Goal: Task Accomplishment & Management: Use online tool/utility

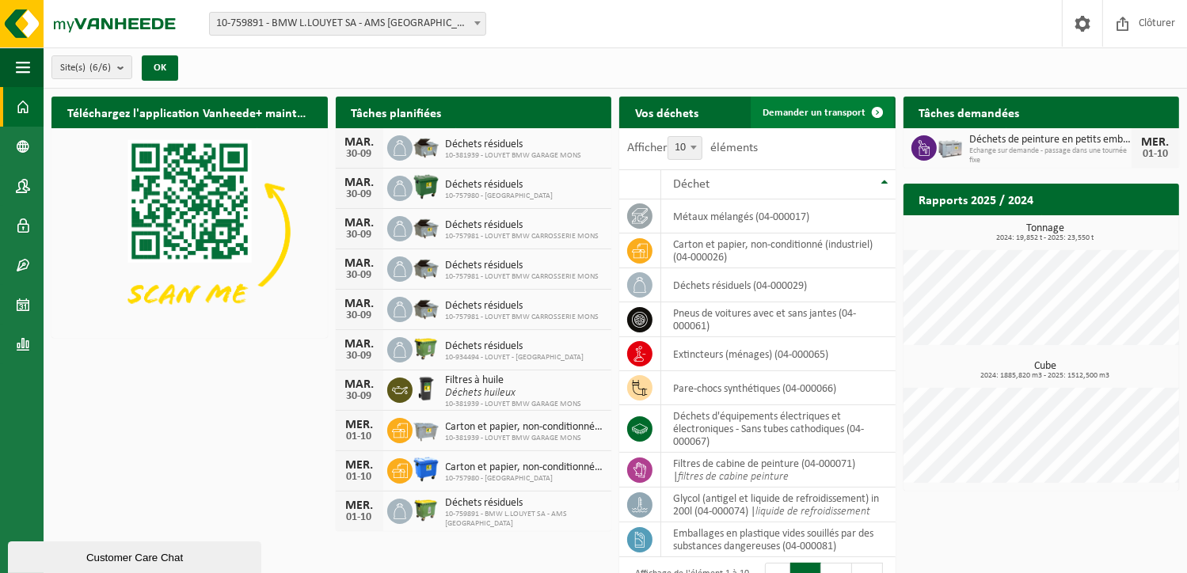
click at [836, 116] on span "Demander un transport" at bounding box center [814, 113] width 103 height 10
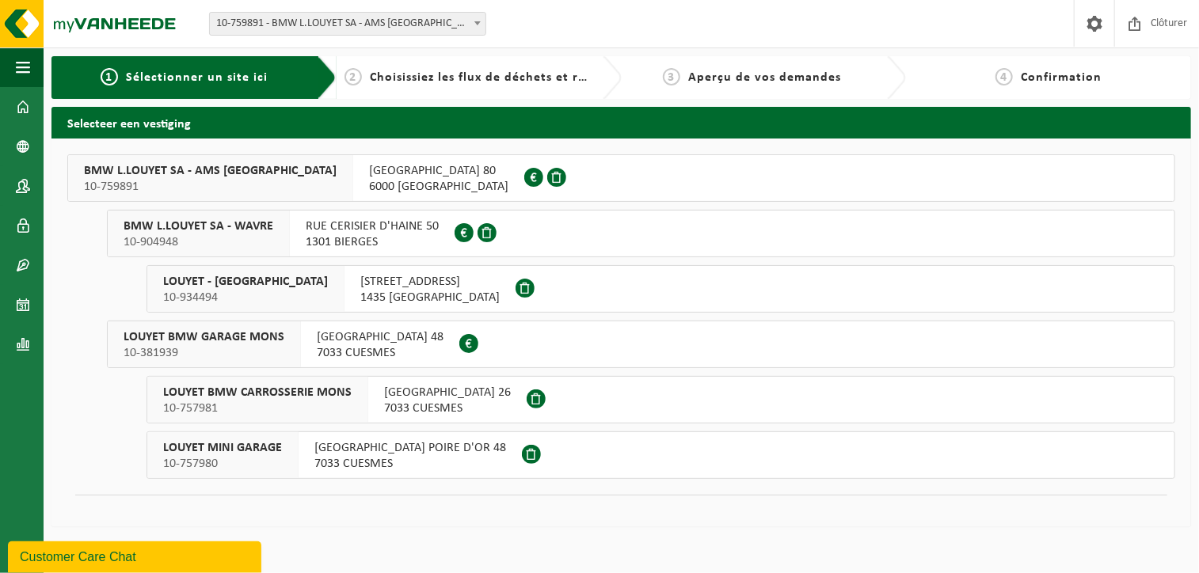
click at [226, 180] on span "10-759891" at bounding box center [210, 187] width 253 height 16
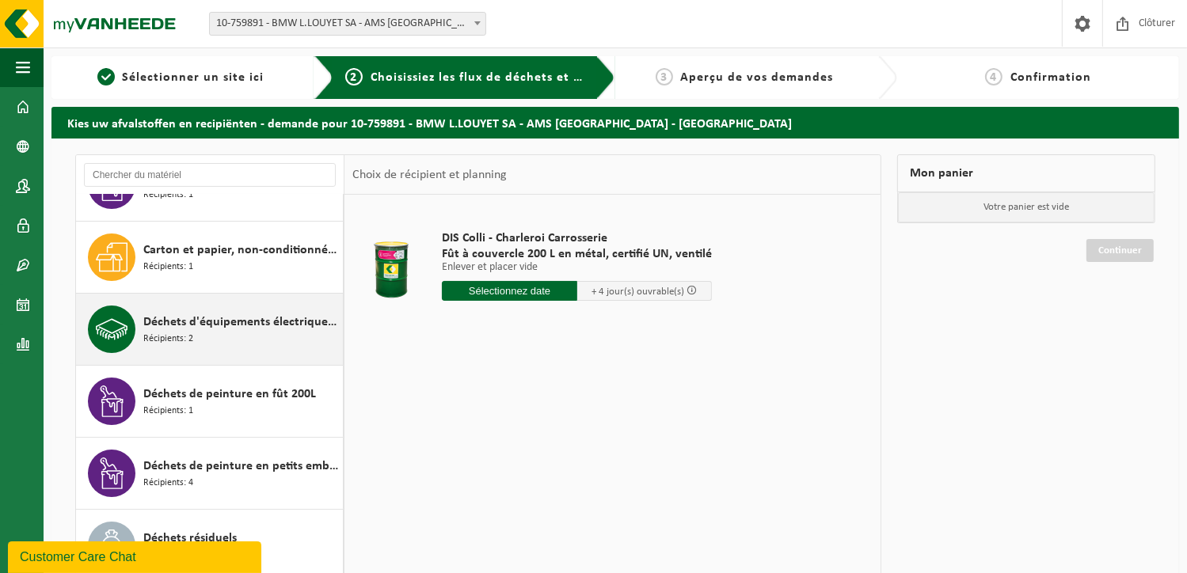
scroll to position [119, 0]
click at [193, 325] on span "Déchets d'équipements électriques et électroniques - Sans tubes cathodiques" at bounding box center [241, 320] width 196 height 19
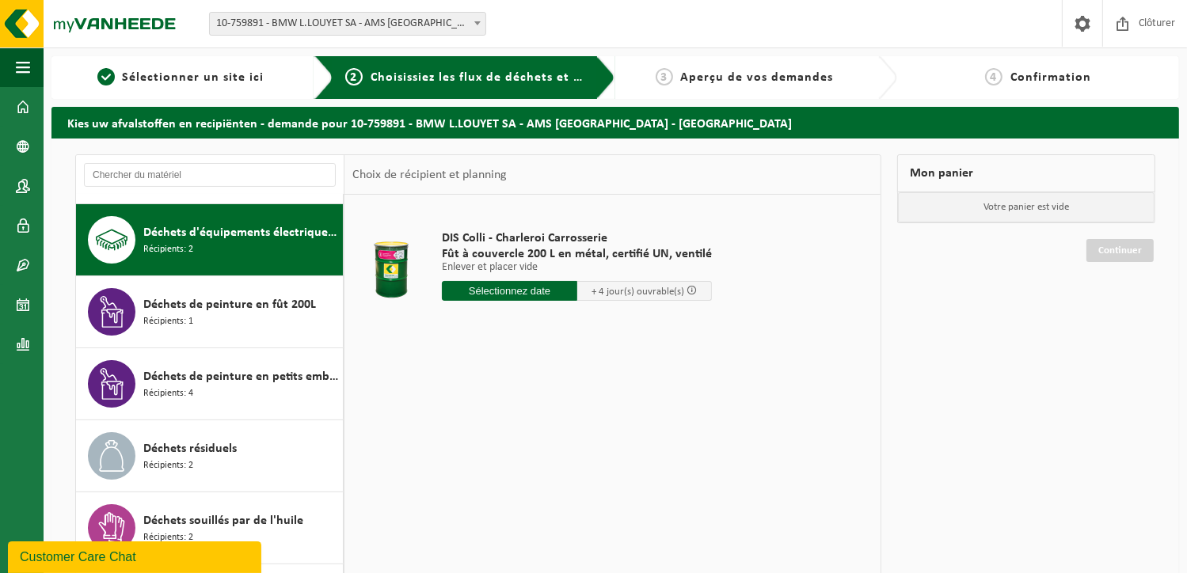
scroll to position [215, 0]
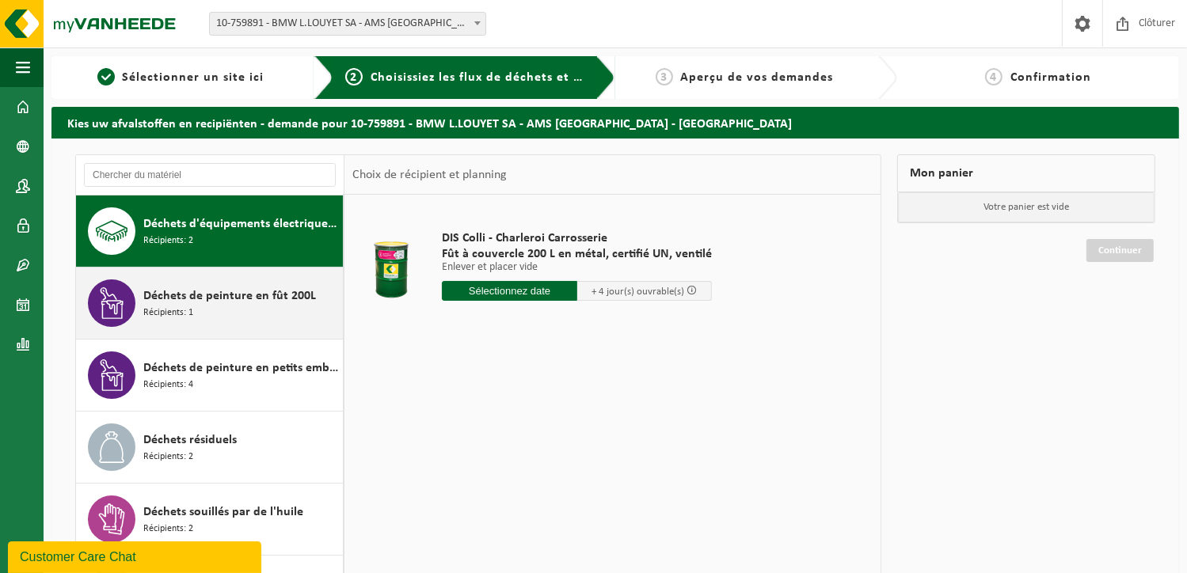
click at [178, 306] on span "Récipients: 1" at bounding box center [168, 313] width 50 height 15
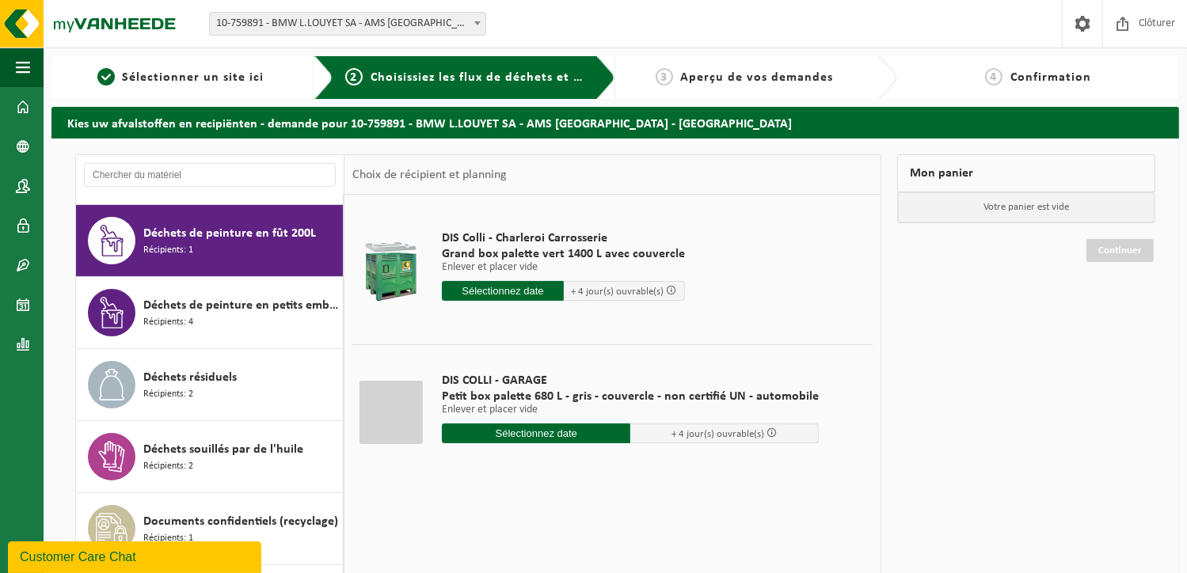
scroll to position [287, 0]
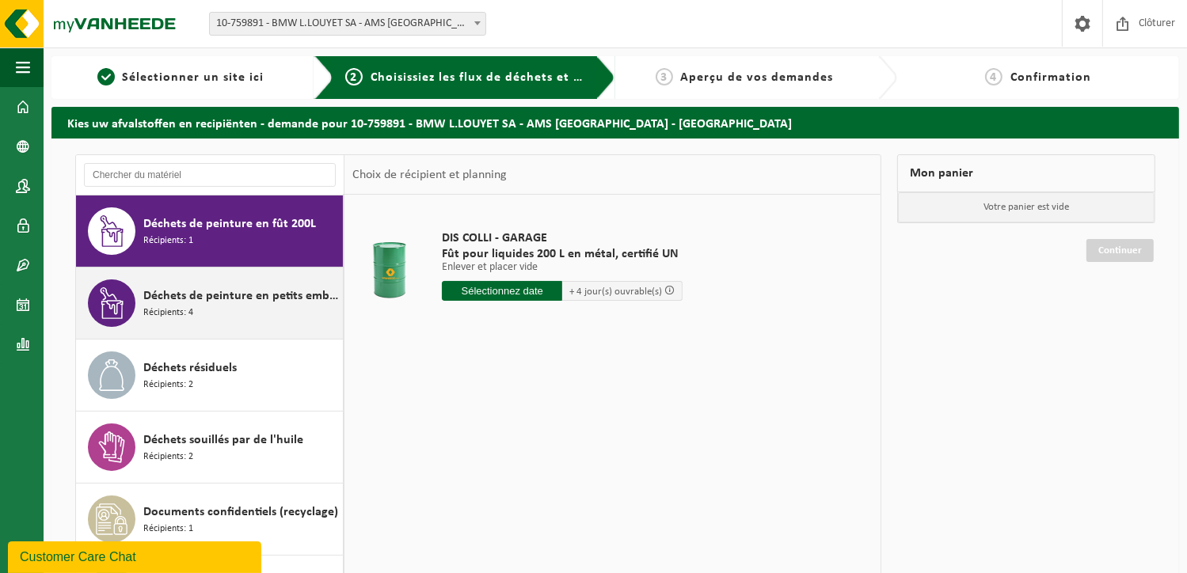
click at [190, 306] on span "Récipients: 4" at bounding box center [168, 313] width 50 height 15
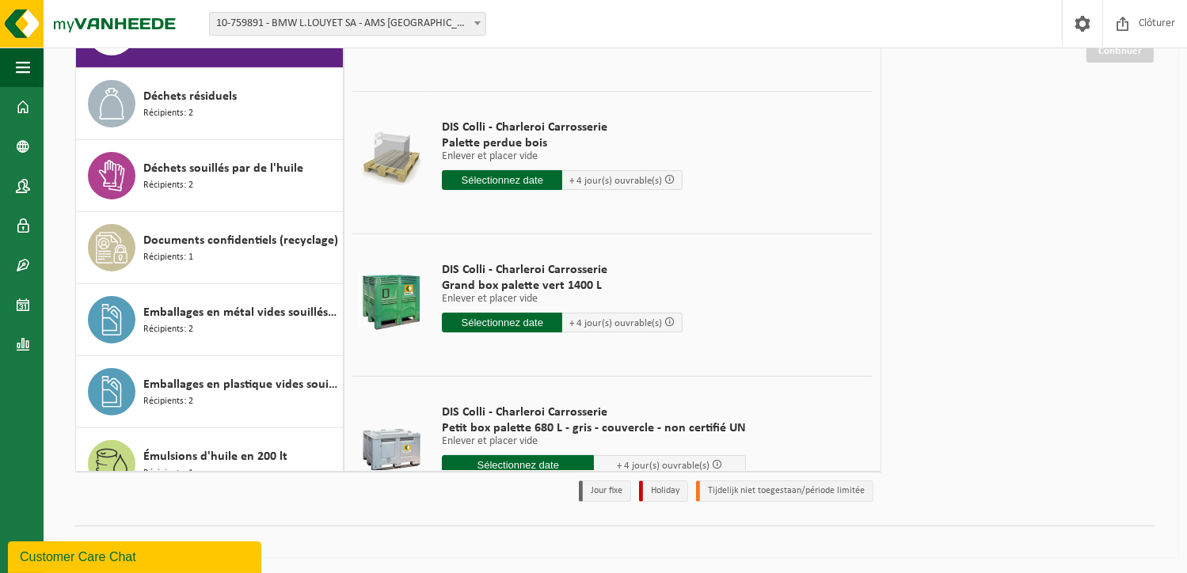
scroll to position [109, 0]
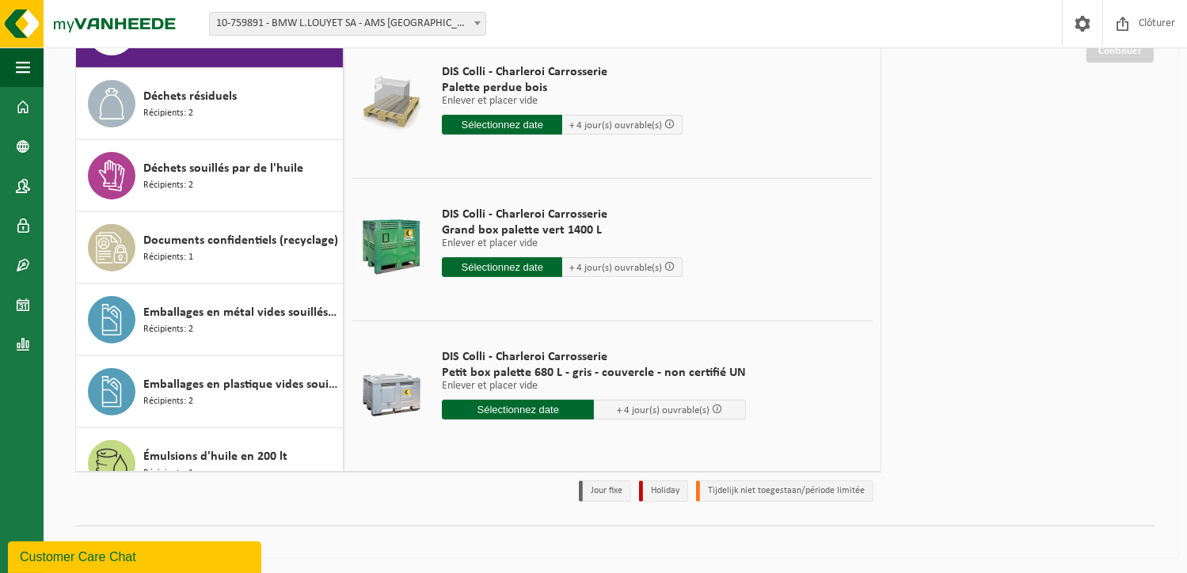
click at [511, 411] on input "text" at bounding box center [518, 410] width 152 height 20
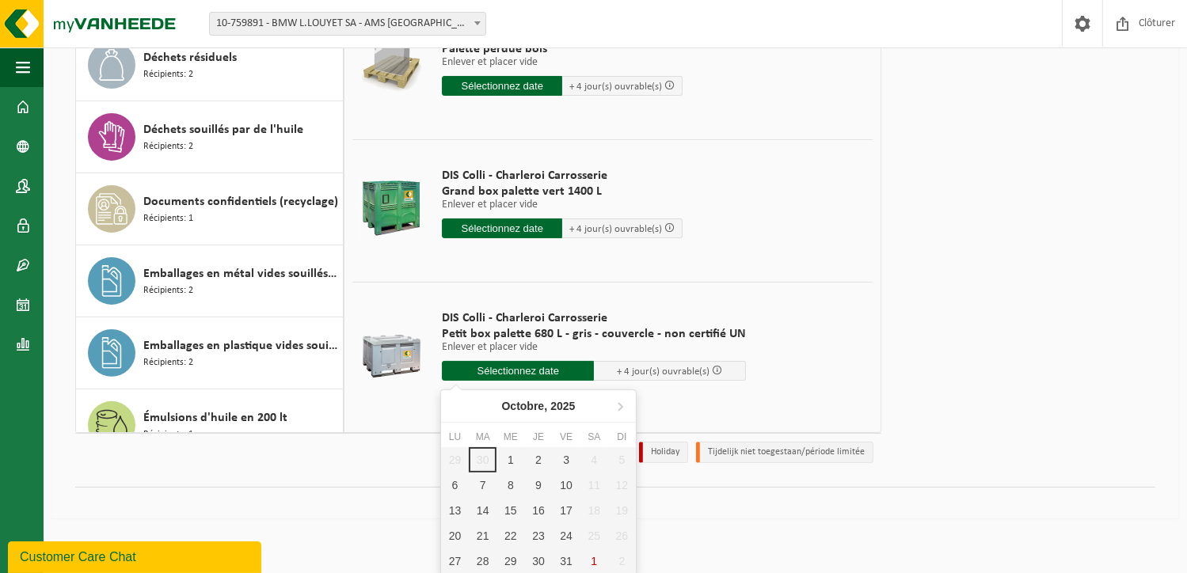
scroll to position [239, 0]
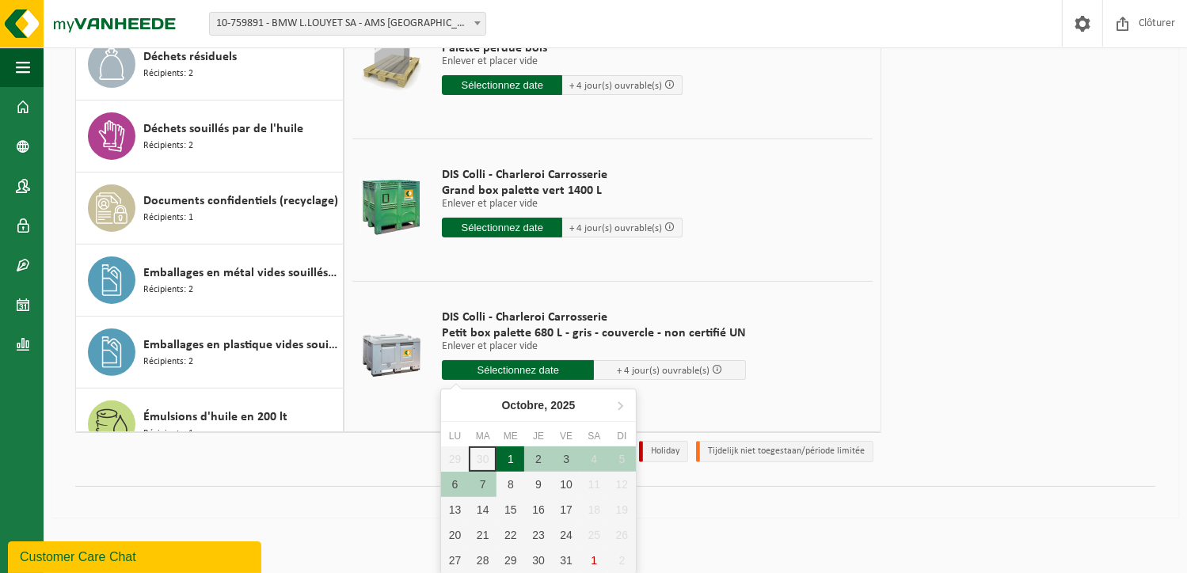
click at [508, 460] on div "1" at bounding box center [511, 459] width 28 height 25
type input "à partir de 2025-10-01"
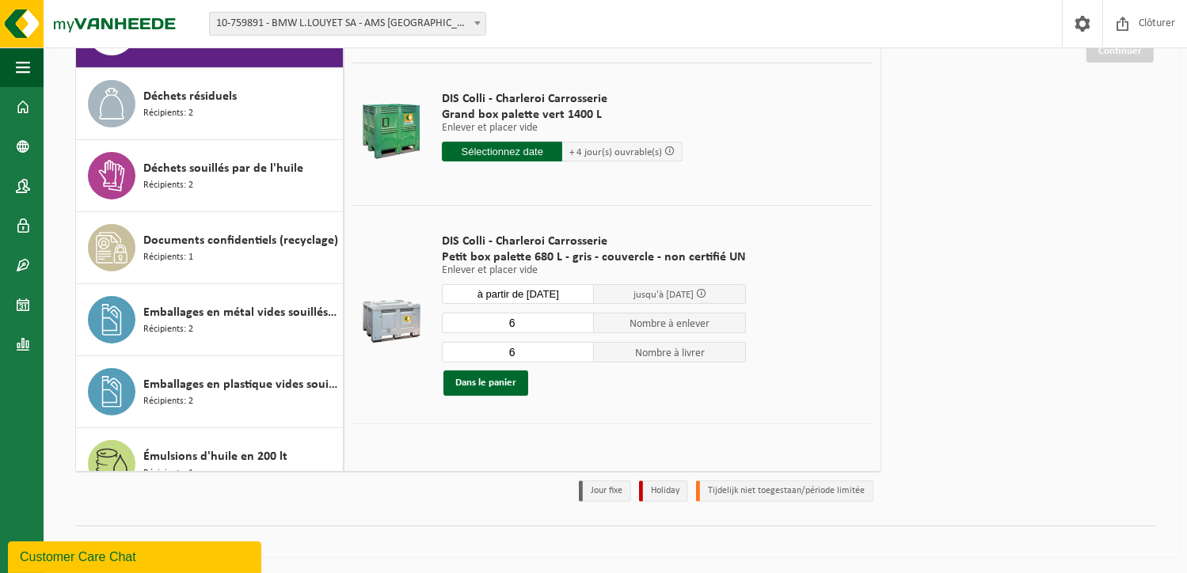
scroll to position [225, 0]
click at [520, 326] on input "6" at bounding box center [518, 323] width 152 height 21
type input "3"
click at [532, 346] on input "6" at bounding box center [518, 352] width 152 height 21
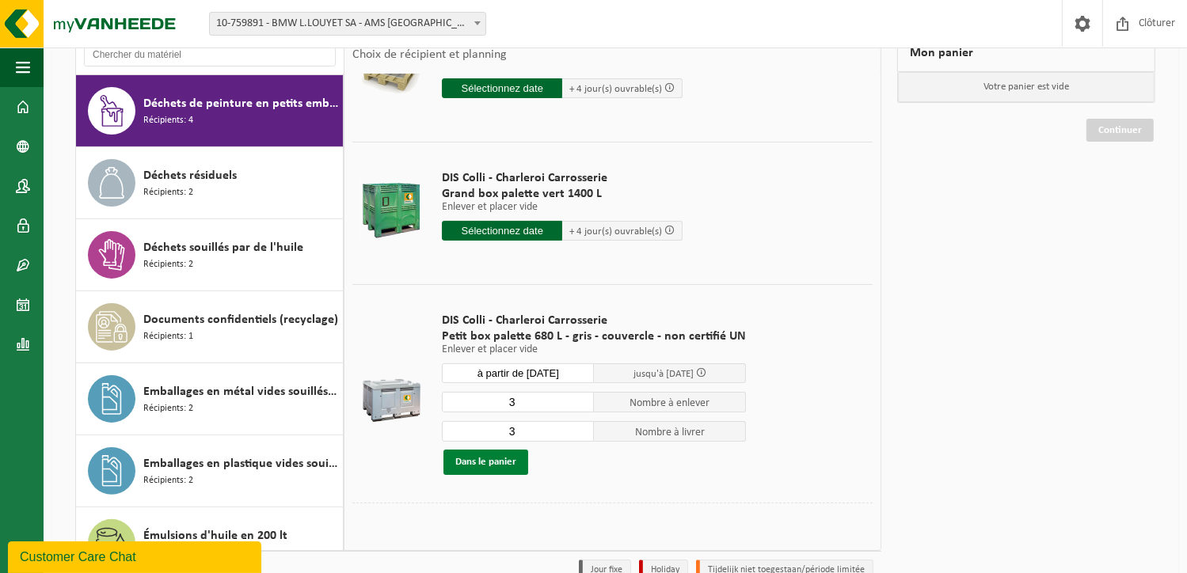
type input "3"
click at [476, 466] on button "Dans le panier" at bounding box center [486, 462] width 85 height 25
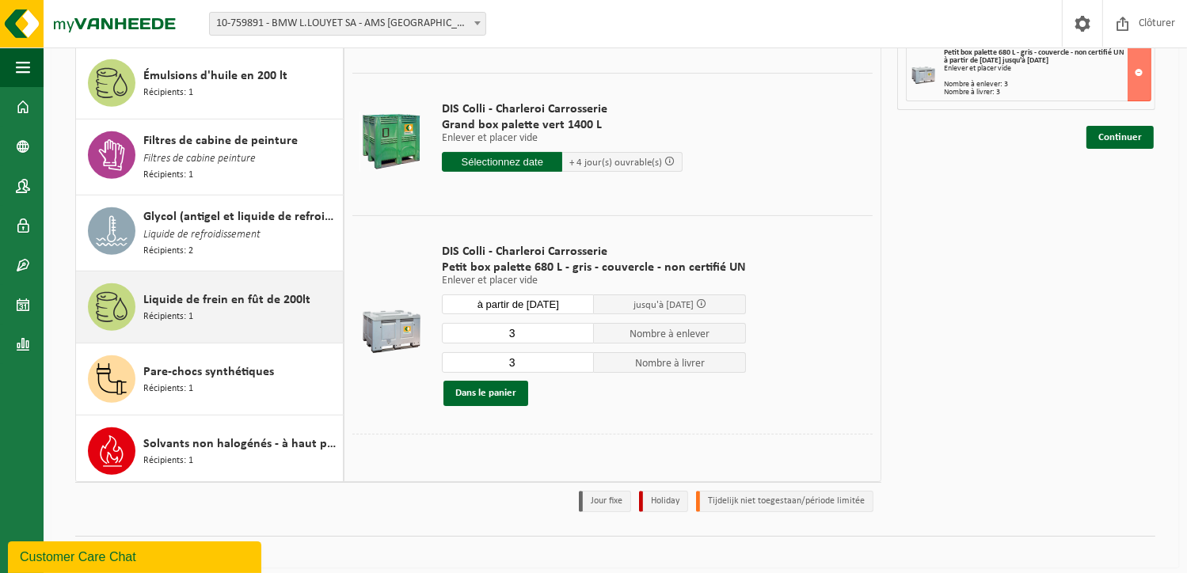
scroll to position [200, 0]
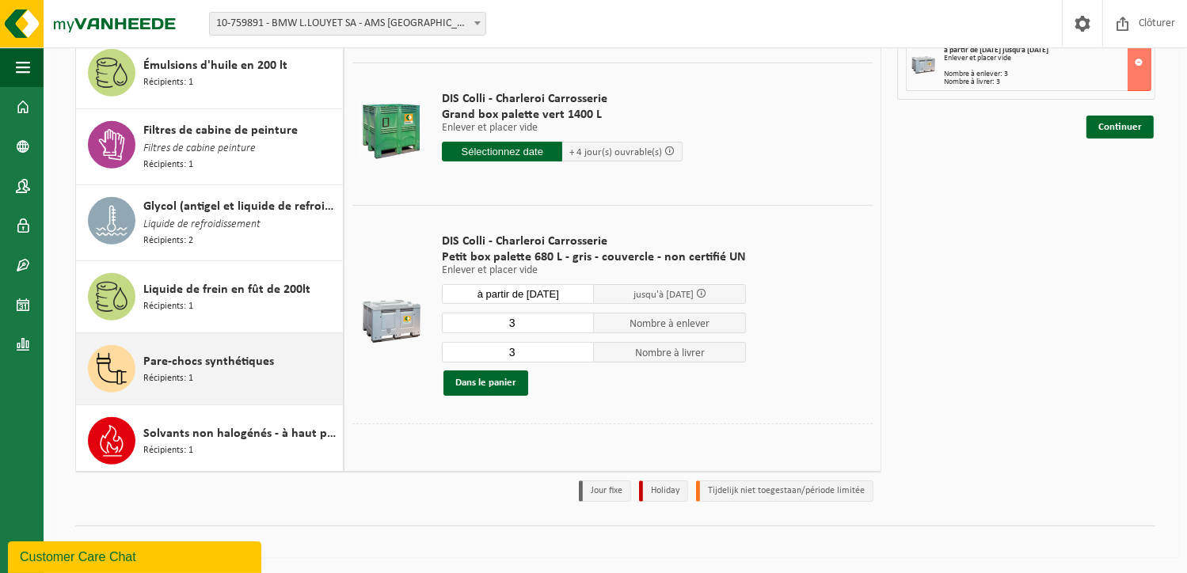
click at [204, 361] on span "Pare-chocs synthétiques" at bounding box center [208, 361] width 131 height 19
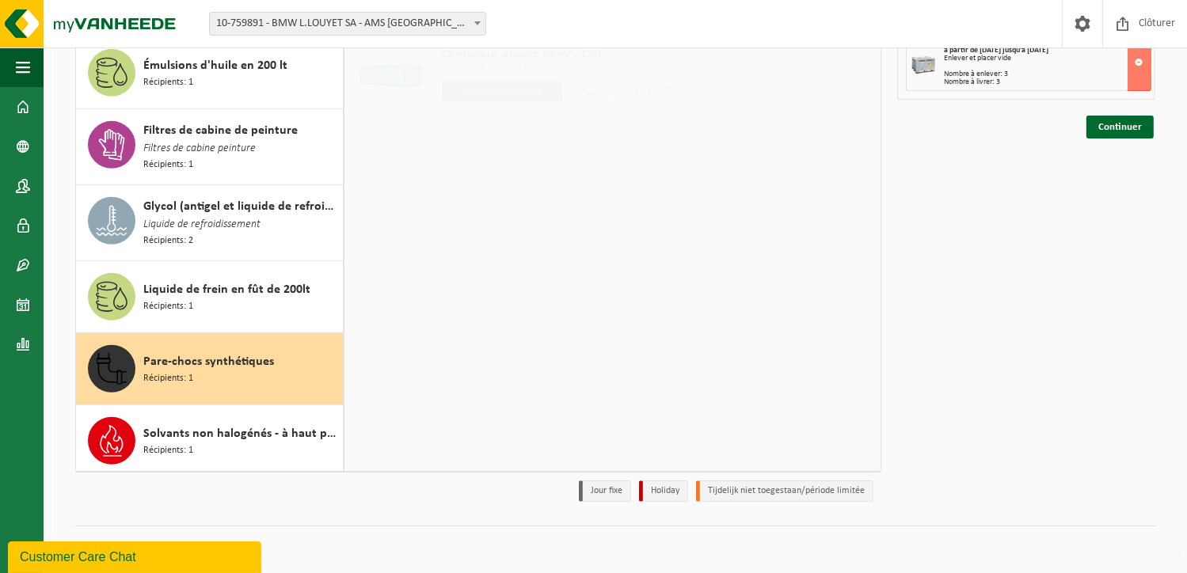
scroll to position [0, 0]
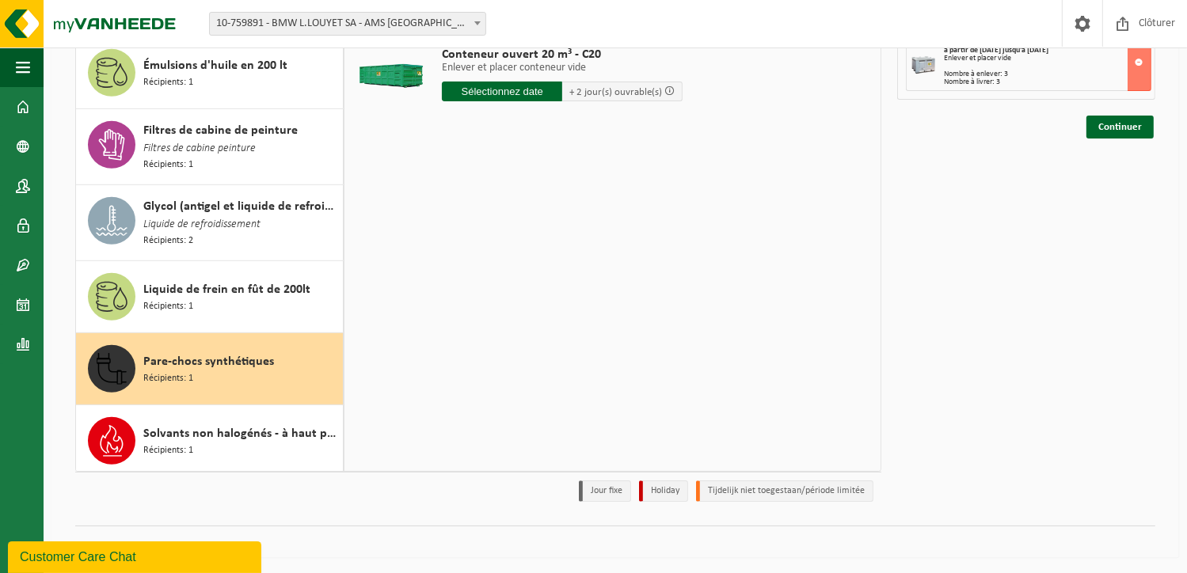
click at [504, 93] on input "text" at bounding box center [502, 92] width 120 height 20
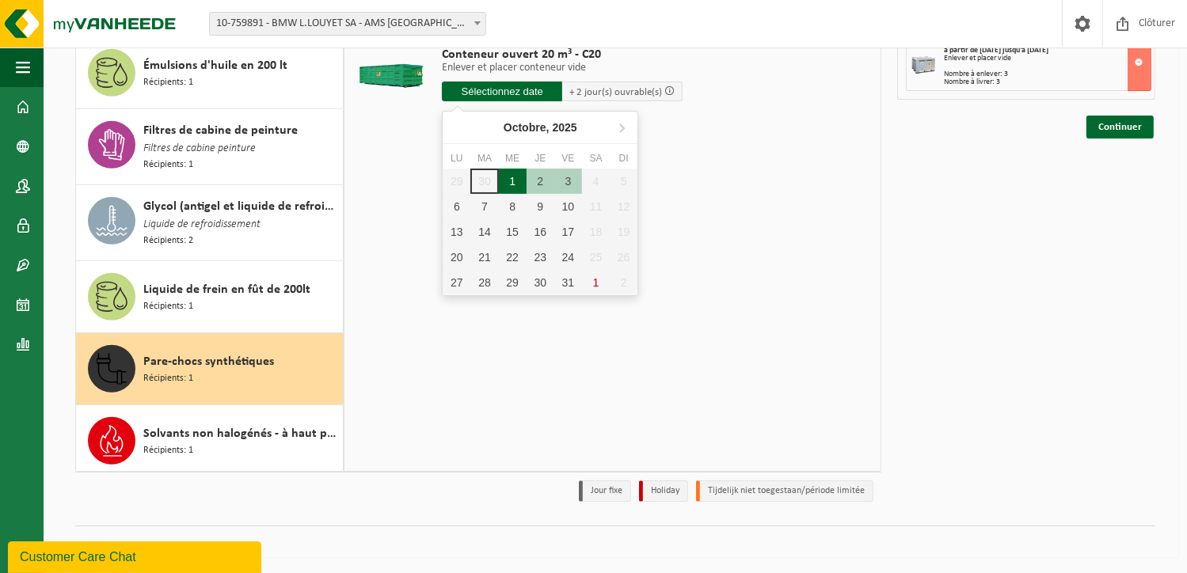
click at [519, 174] on div "1" at bounding box center [513, 181] width 28 height 25
type input "à partir de 2025-10-01"
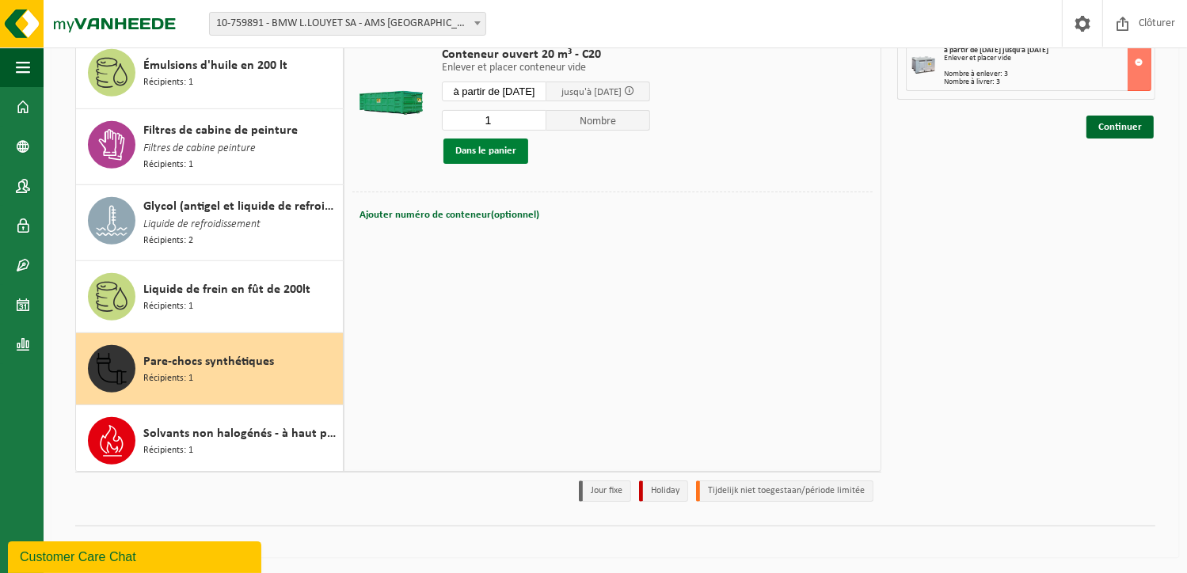
click at [496, 153] on button "Dans le panier" at bounding box center [486, 151] width 85 height 25
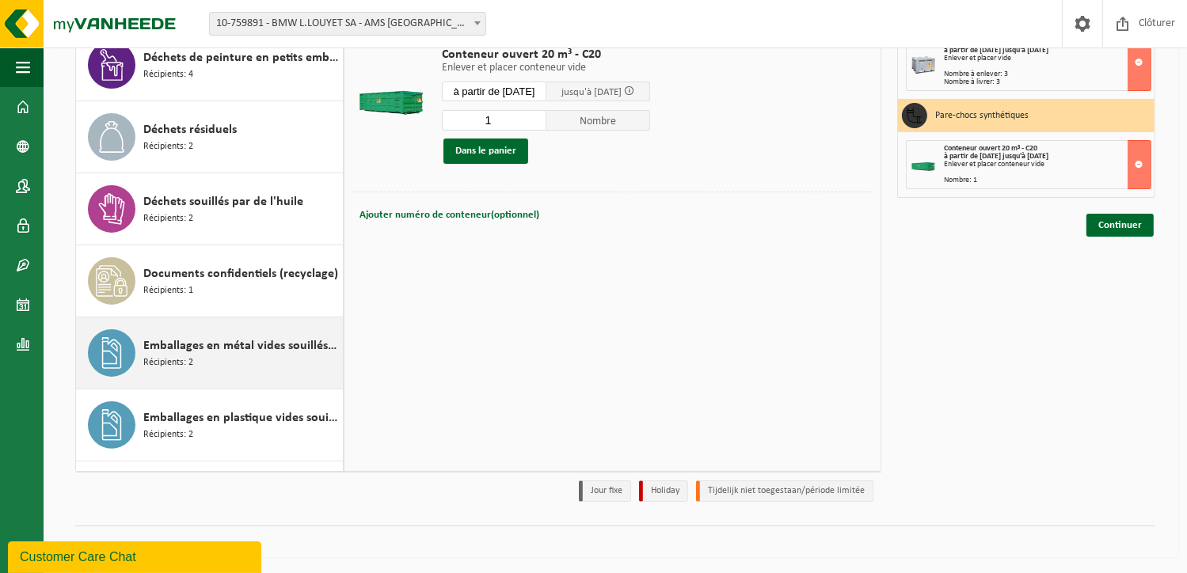
scroll to position [316, 0]
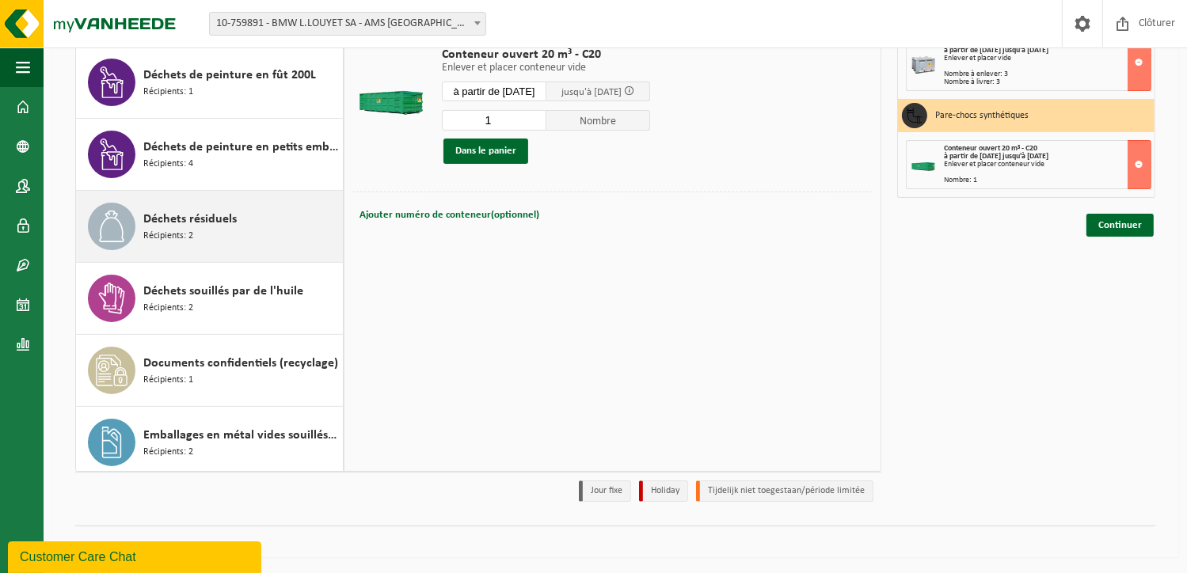
click at [187, 224] on span "Déchets résiduels" at bounding box center [189, 219] width 93 height 19
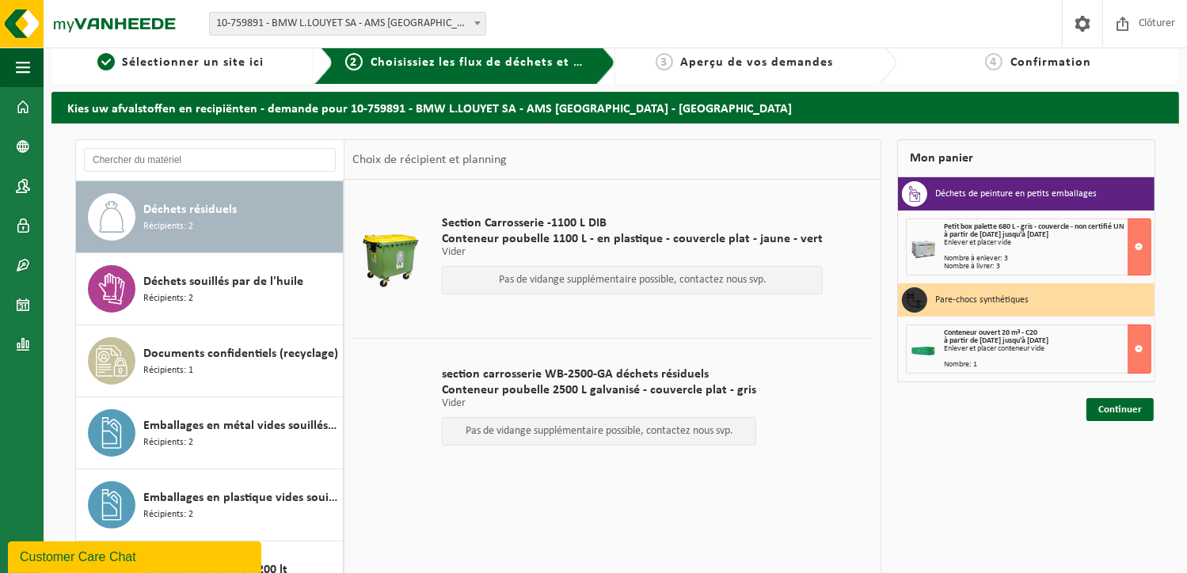
scroll to position [0, 0]
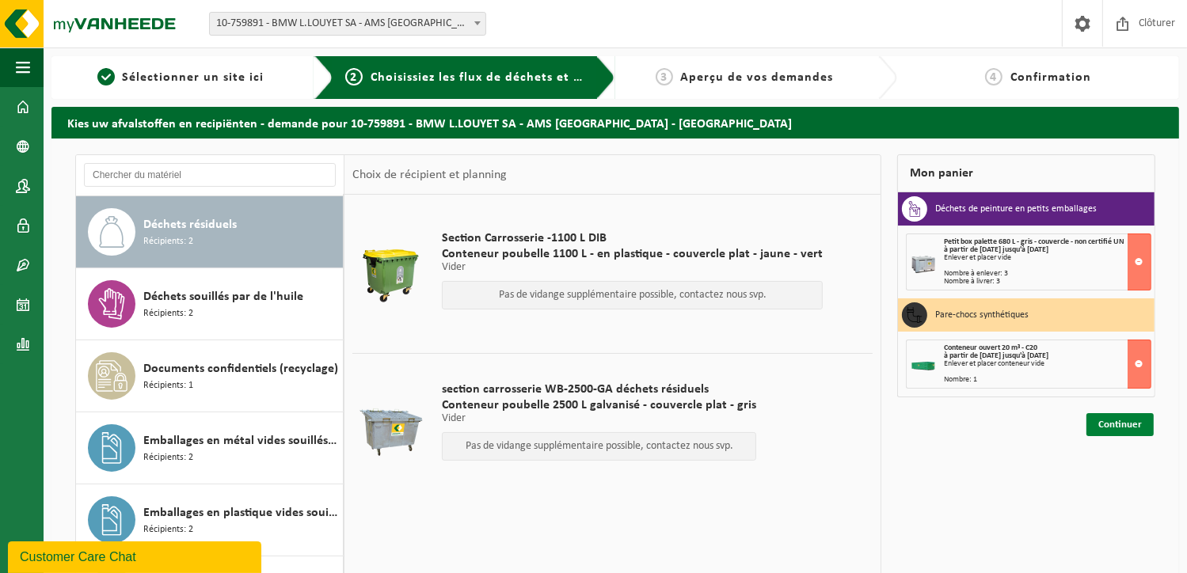
click at [1120, 424] on link "Continuer" at bounding box center [1120, 424] width 67 height 23
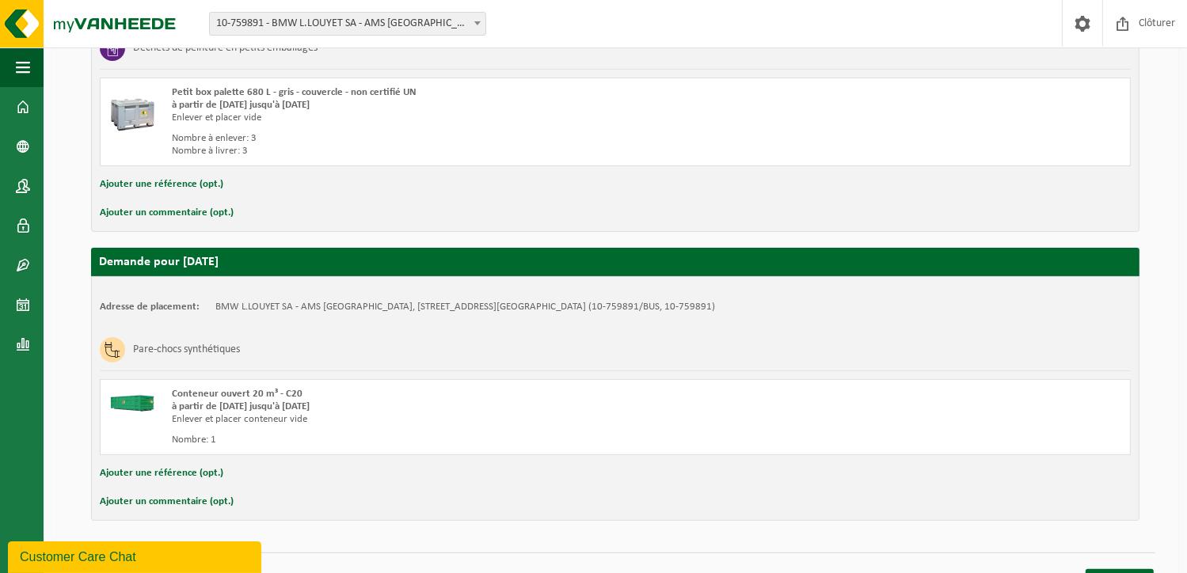
scroll to position [405, 0]
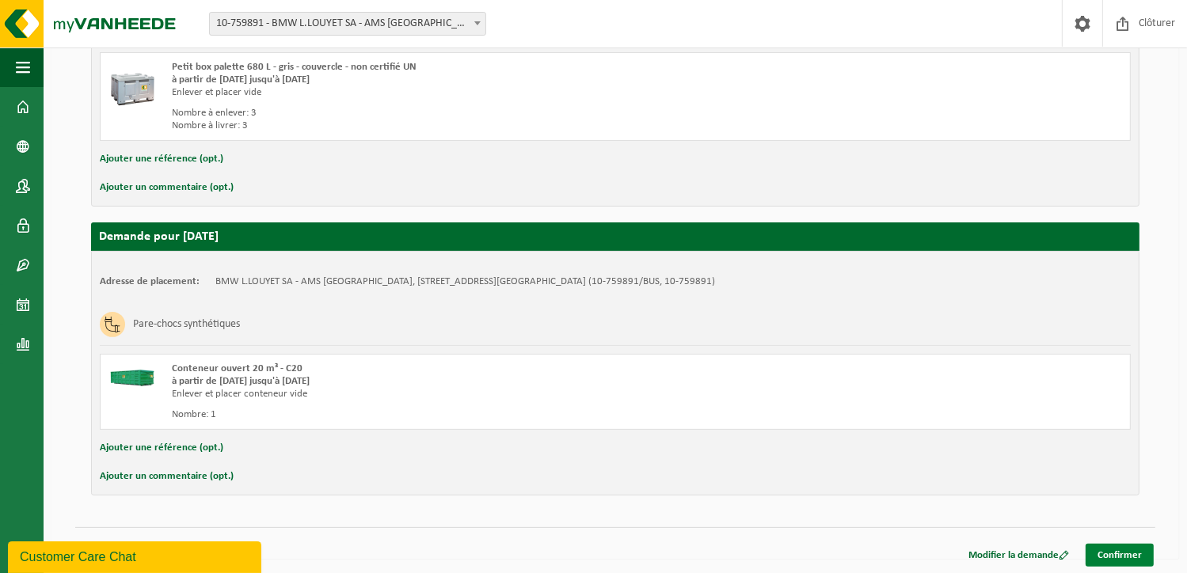
click at [1122, 552] on link "Confirmer" at bounding box center [1120, 555] width 68 height 23
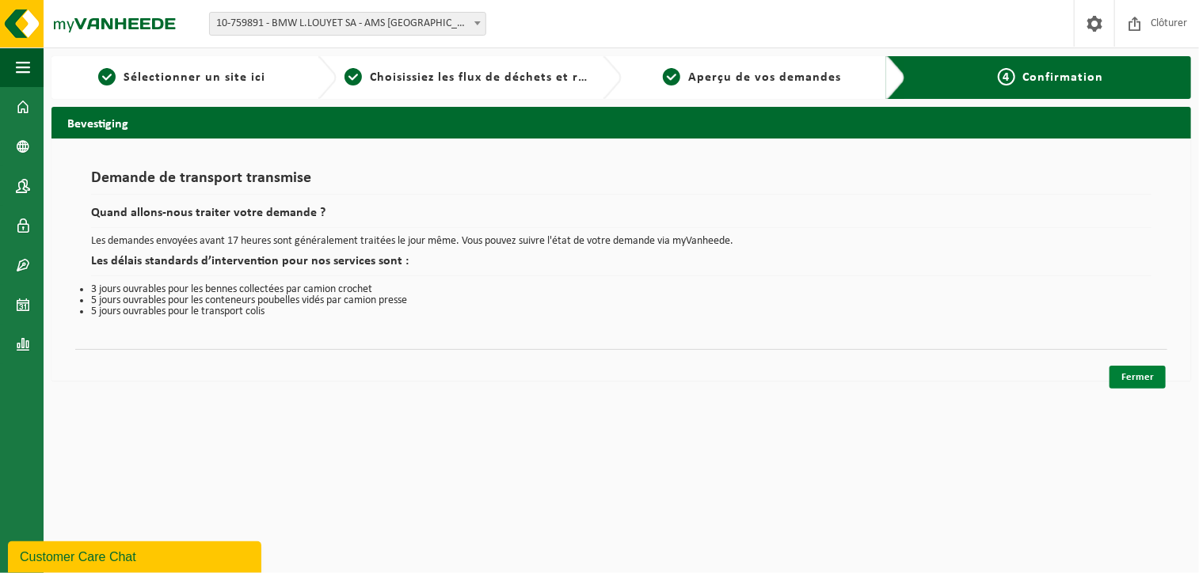
click at [1128, 379] on link "Fermer" at bounding box center [1138, 377] width 56 height 23
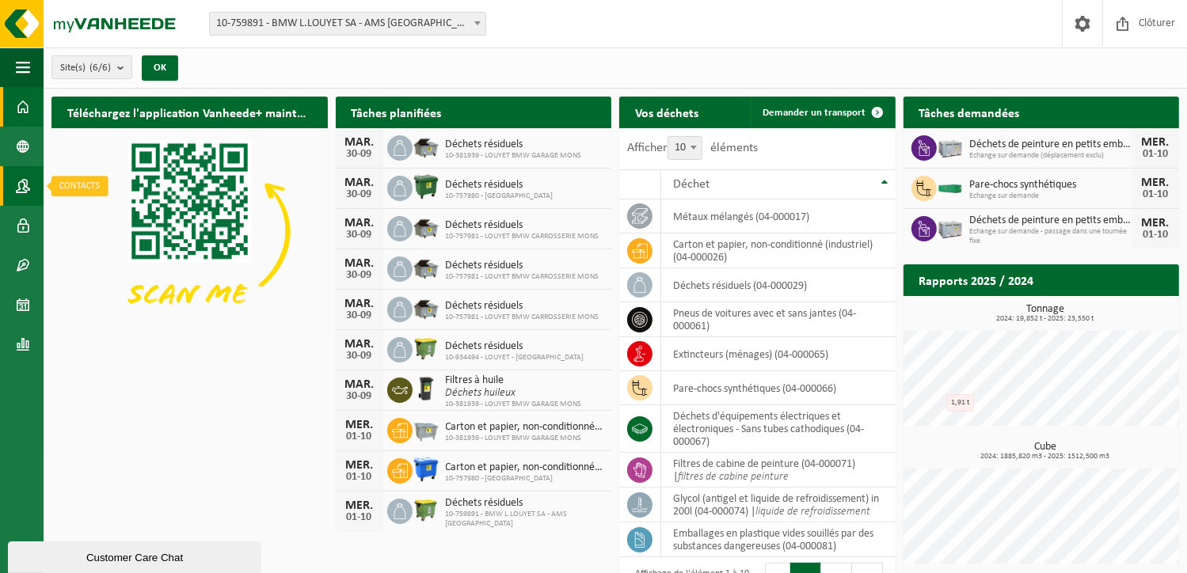
click at [22, 189] on span at bounding box center [23, 186] width 14 height 40
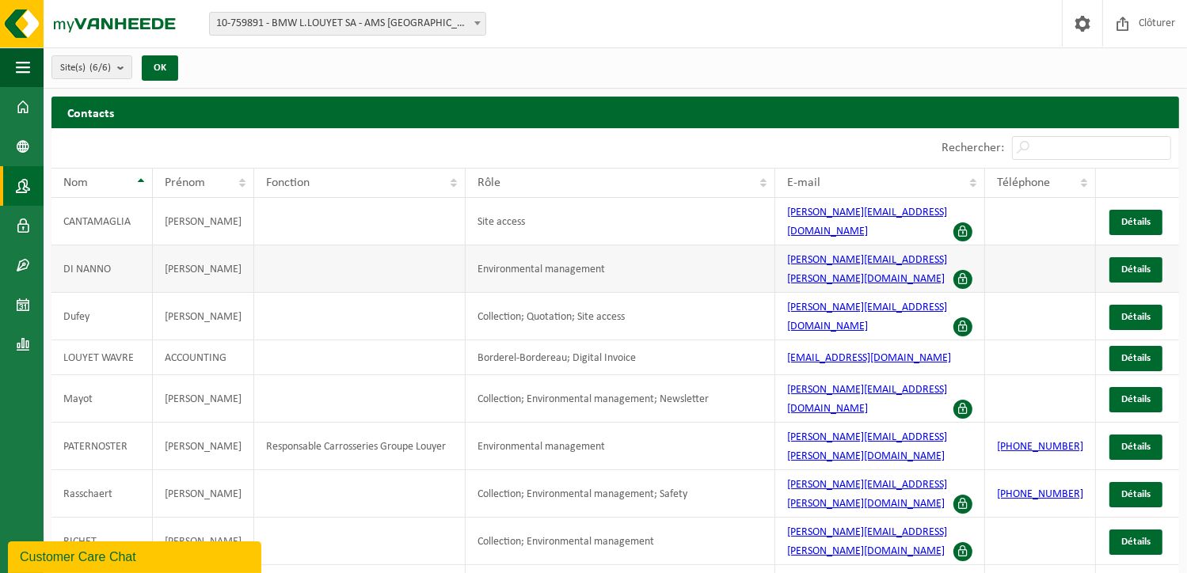
scroll to position [35, 0]
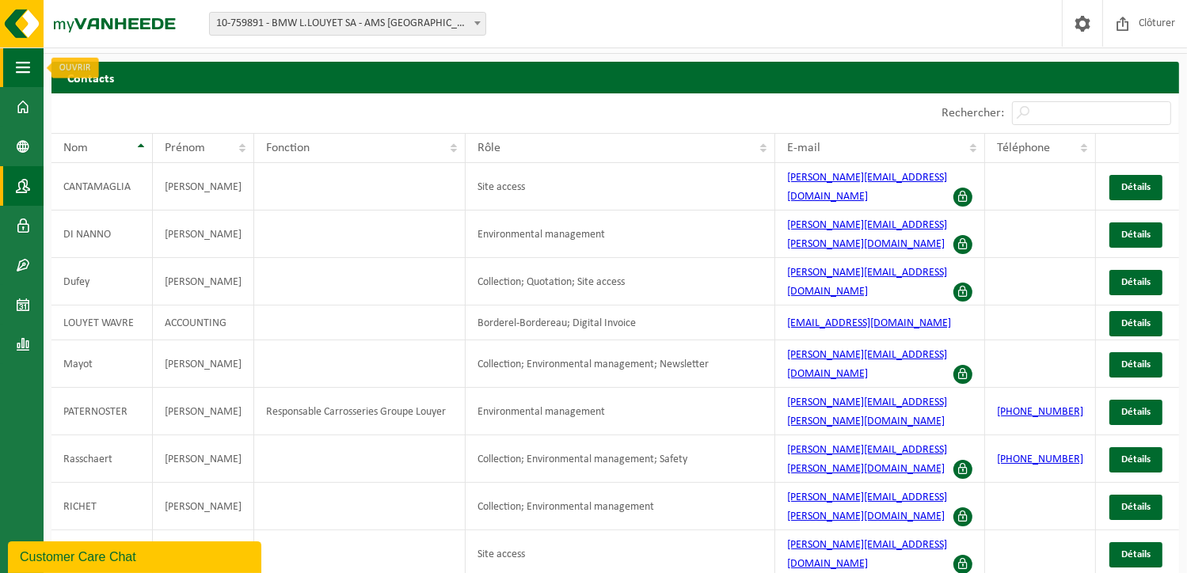
click at [25, 66] on span "button" at bounding box center [23, 68] width 14 height 40
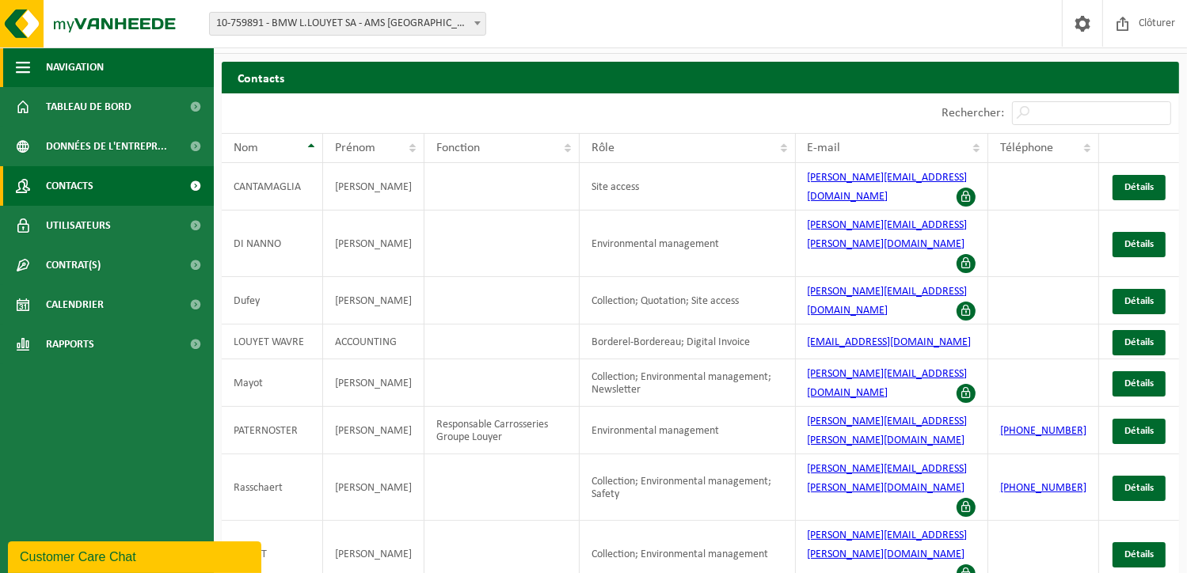
click at [25, 66] on span "button" at bounding box center [23, 68] width 14 height 40
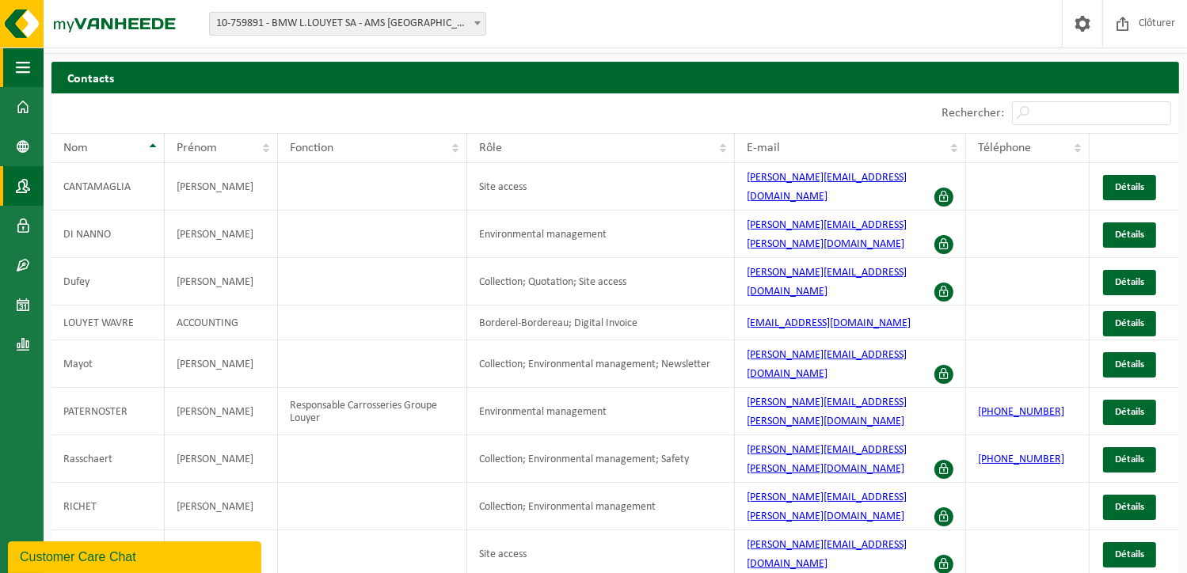
scroll to position [22, 0]
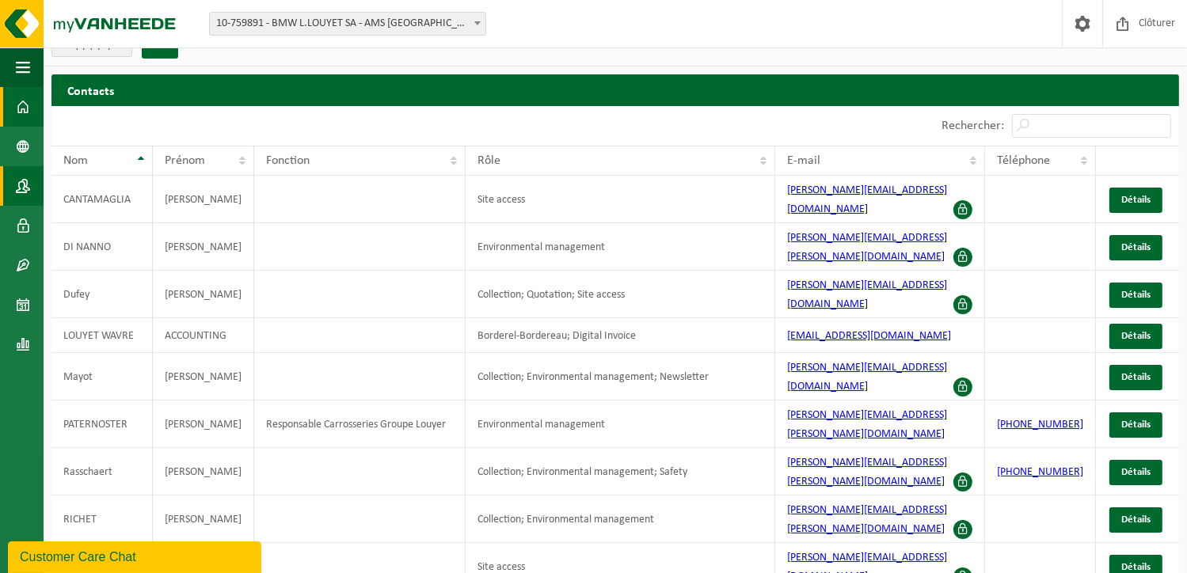
click at [29, 102] on span at bounding box center [23, 107] width 14 height 40
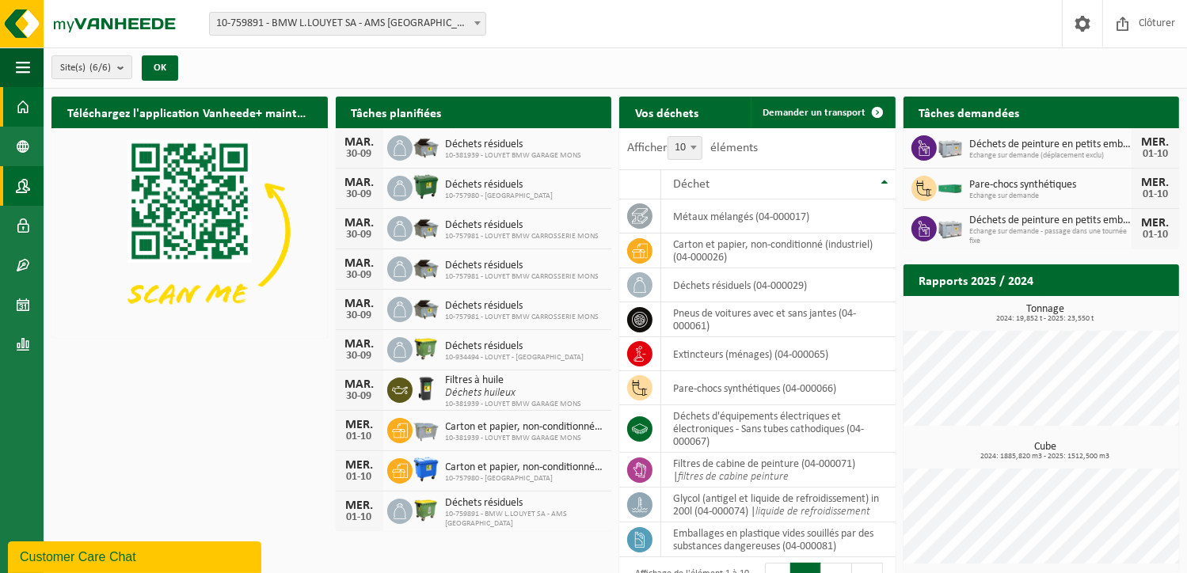
click at [15, 196] on link "Contacts" at bounding box center [22, 186] width 44 height 40
